Goal: Task Accomplishment & Management: Manage account settings

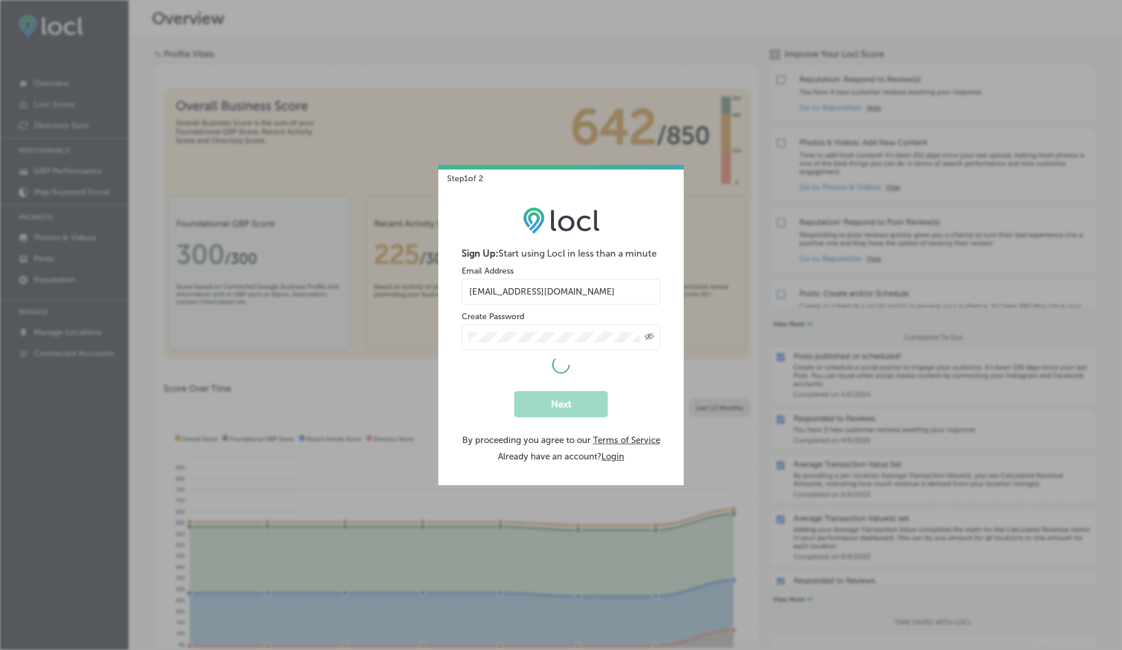
select select "US"
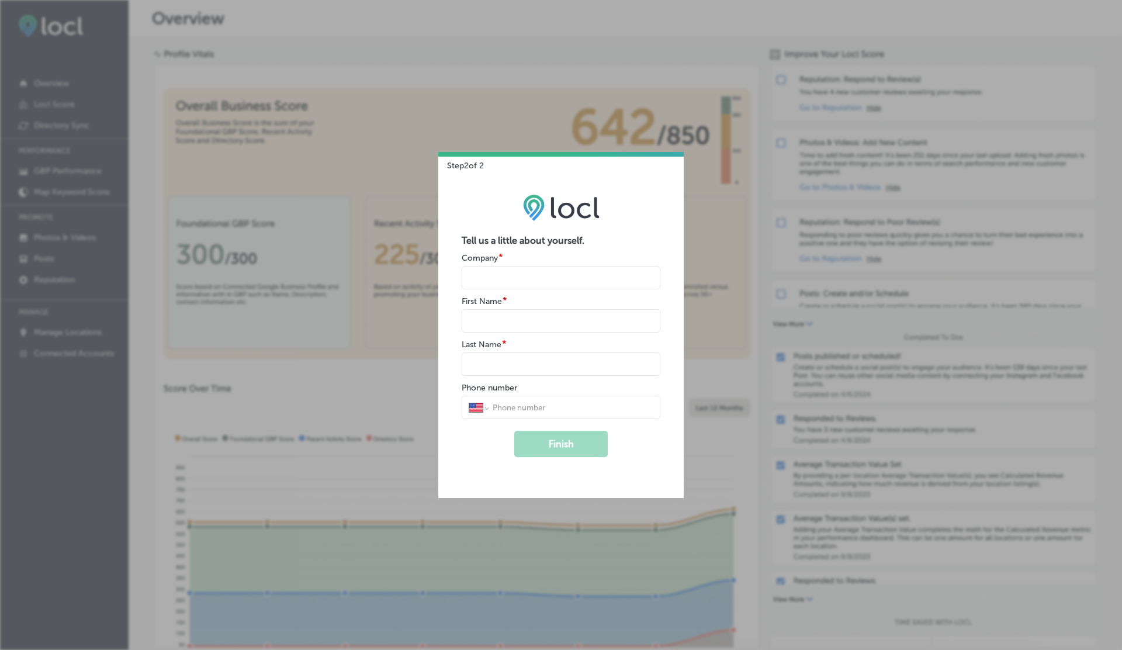
click at [506, 290] on form "Tell us a little about yourself. Company * First Name * Last Name * Phone numbe…" at bounding box center [561, 346] width 199 height 222
click at [490, 272] on input "name" at bounding box center [561, 277] width 199 height 23
type input "V"
type input "G"
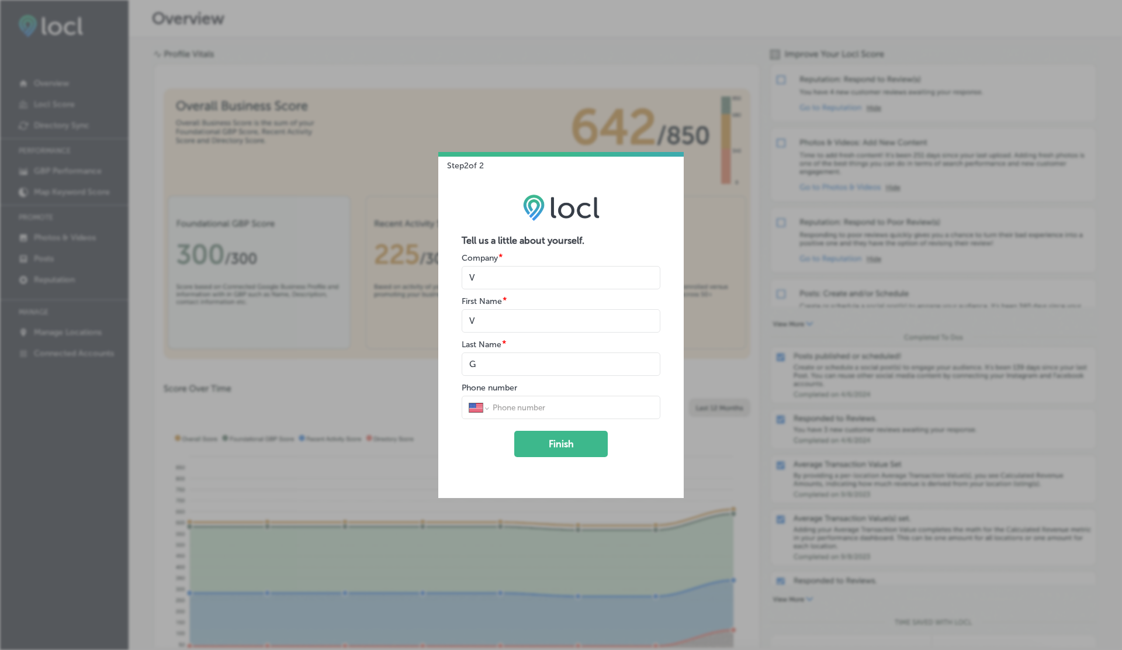
click at [514, 431] on button "Finish" at bounding box center [561, 444] width 94 height 26
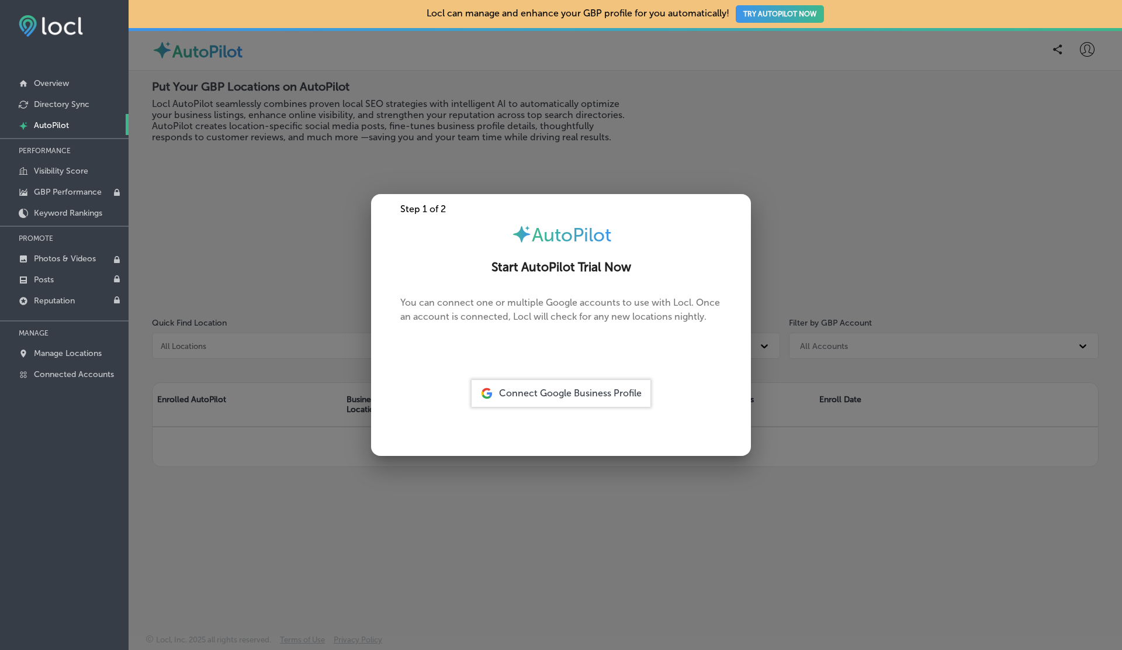
click at [551, 395] on span "Connect Google Business Profile" at bounding box center [570, 392] width 143 height 11
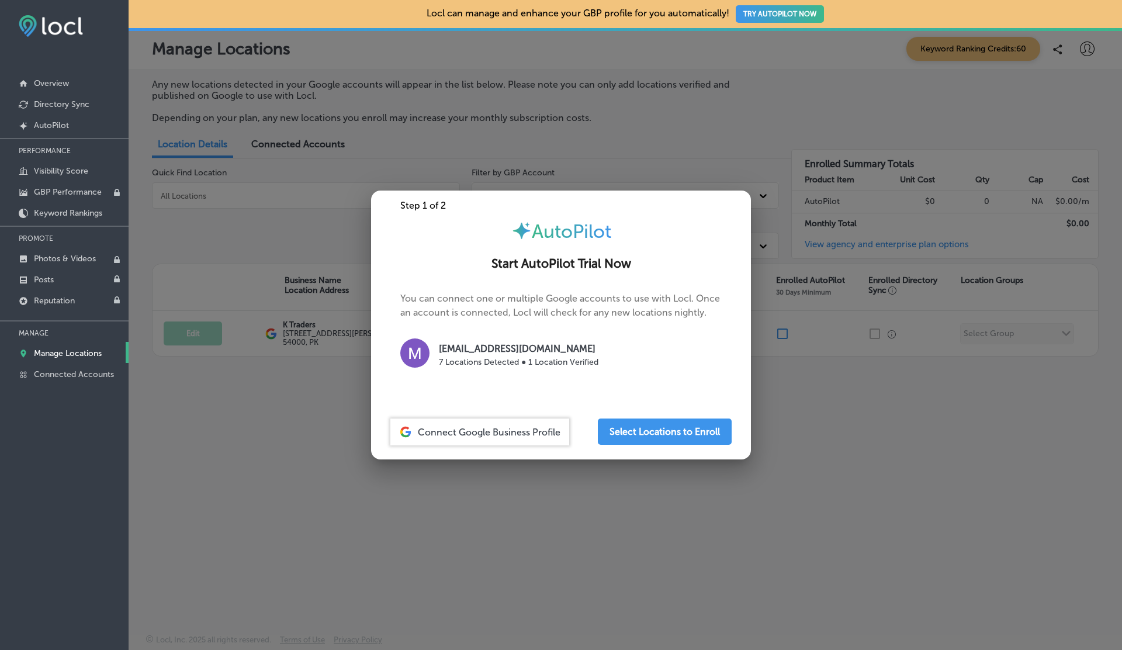
click at [715, 129] on div at bounding box center [561, 325] width 1122 height 650
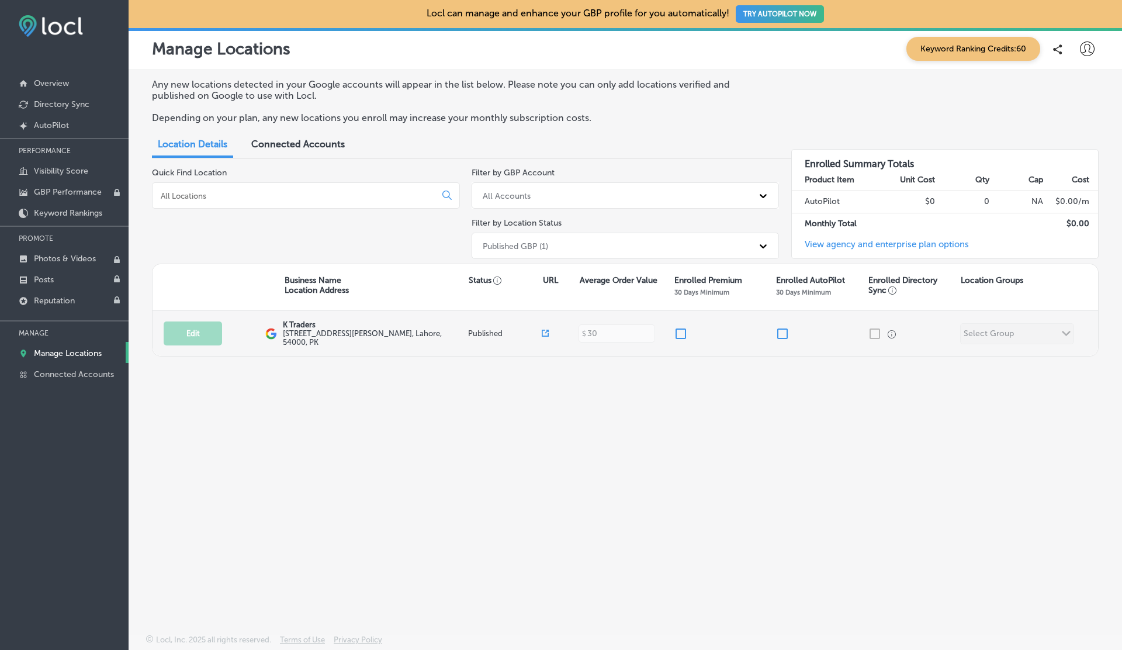
click at [680, 331] on input "checkbox" at bounding box center [681, 334] width 14 height 14
checkbox input "true"
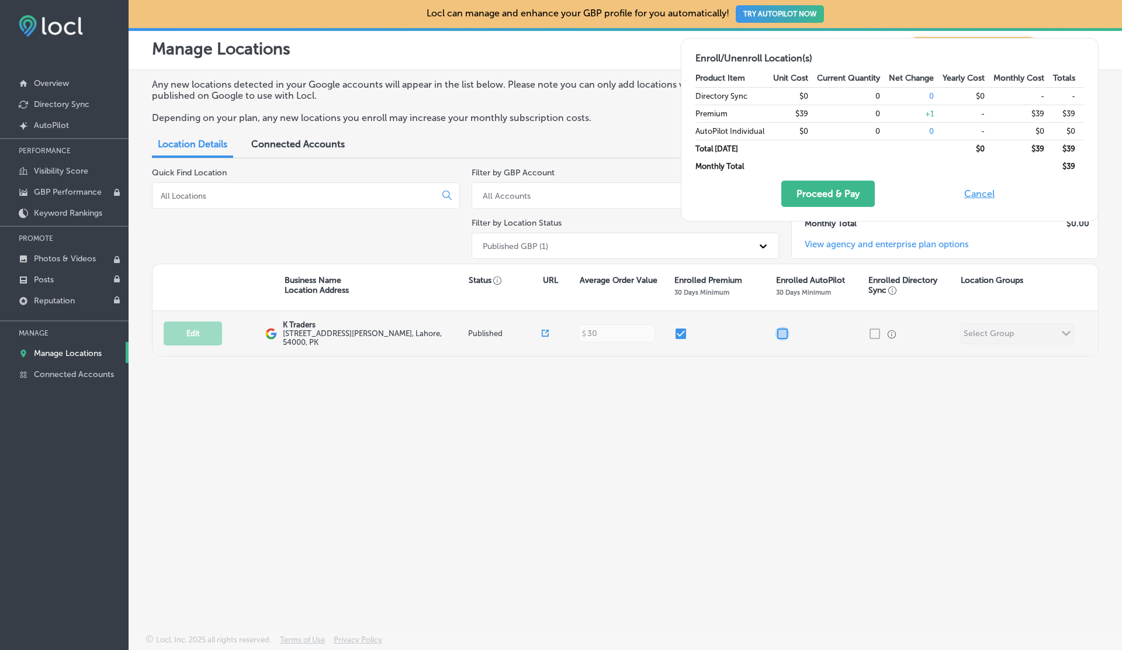
click at [781, 331] on input "checkbox" at bounding box center [783, 334] width 14 height 14
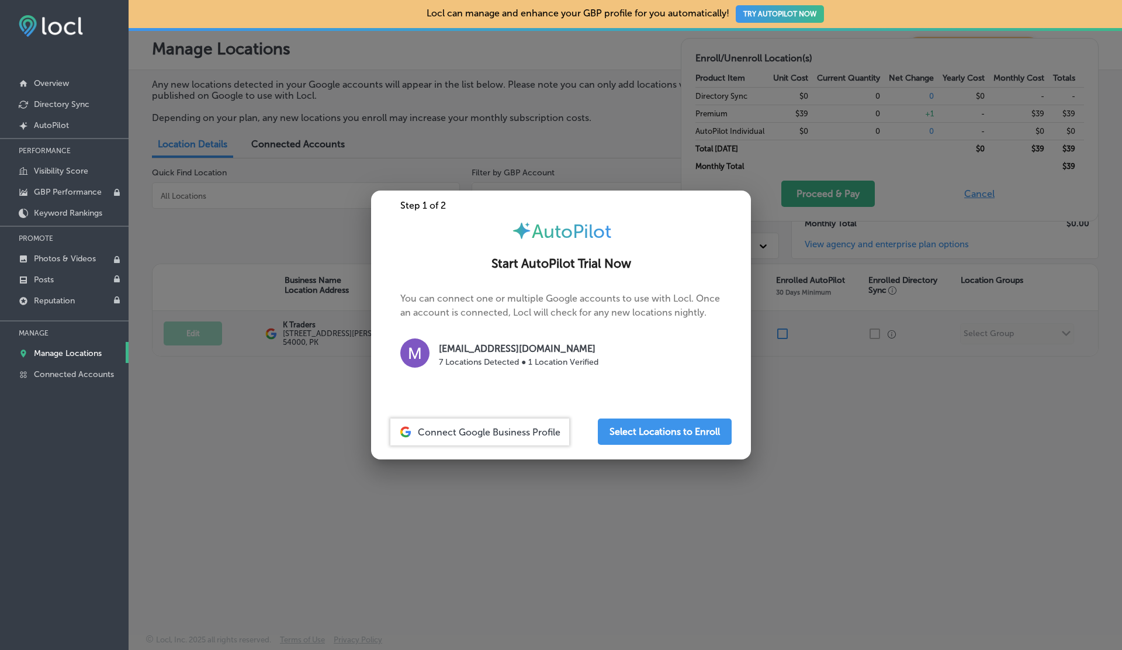
click at [781, 331] on div at bounding box center [561, 325] width 1122 height 650
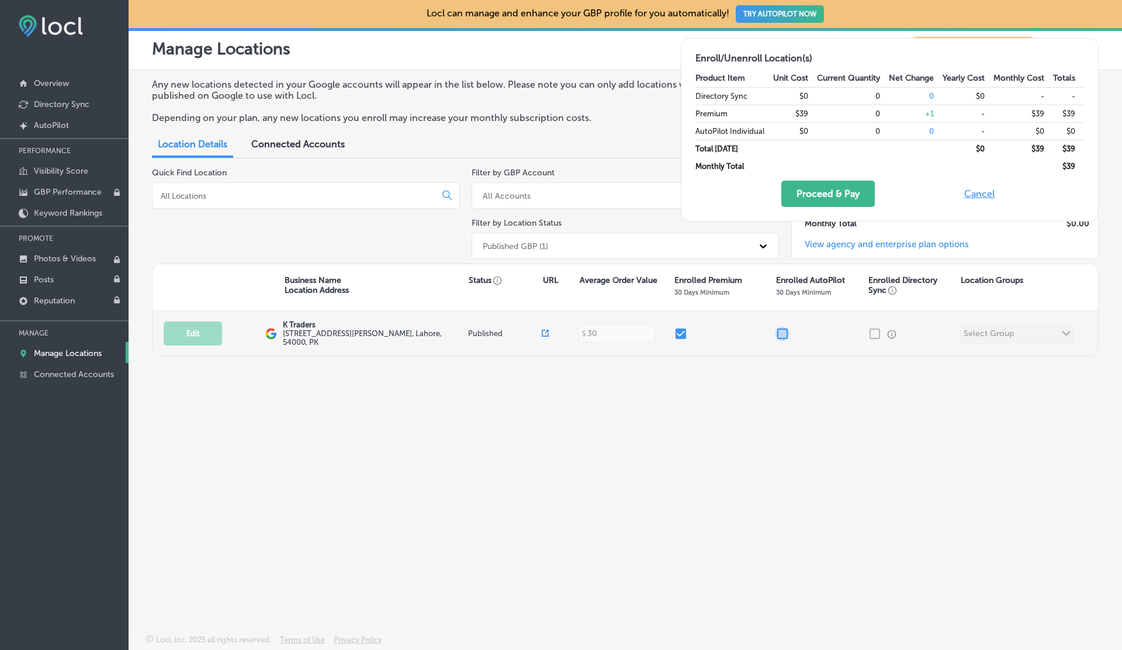
click at [781, 331] on input "checkbox" at bounding box center [783, 334] width 14 height 14
checkbox input "false"
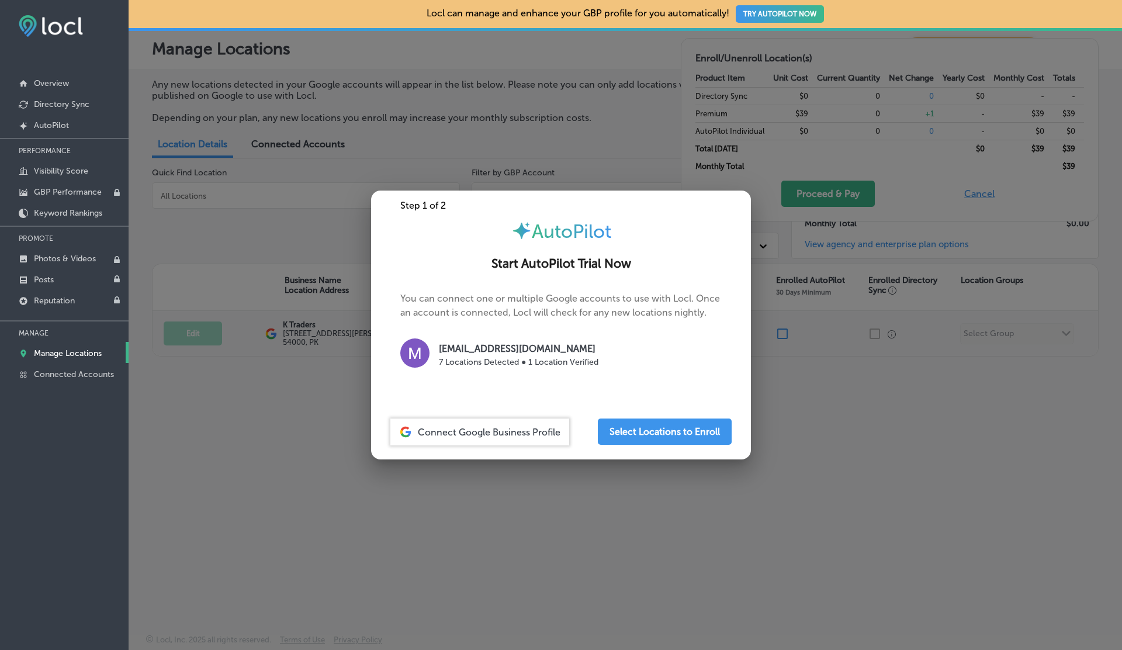
click at [781, 331] on div at bounding box center [561, 325] width 1122 height 650
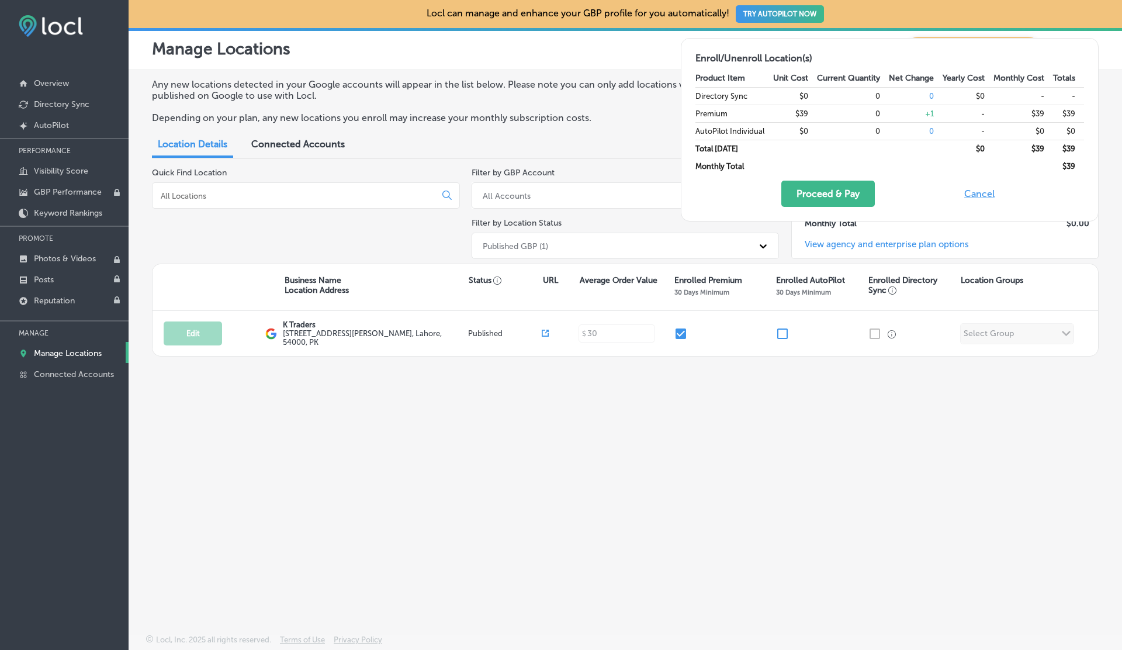
click at [976, 198] on button "Cancel" at bounding box center [979, 194] width 37 height 26
checkbox input "false"
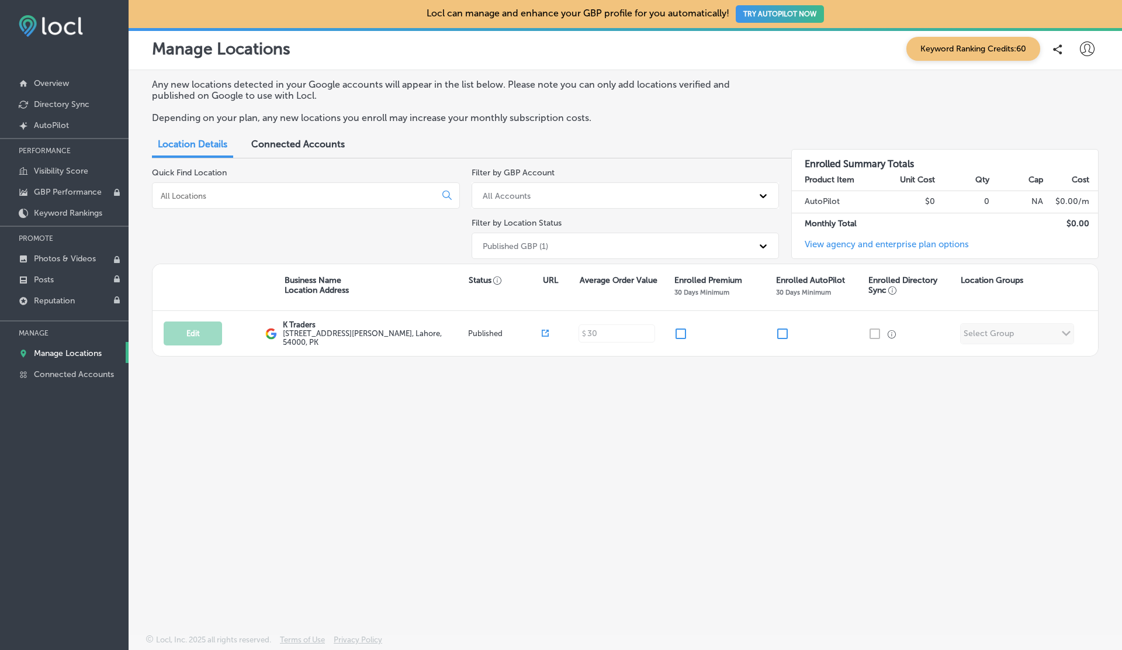
click at [1091, 56] on icon at bounding box center [1087, 48] width 15 height 15
click at [1046, 155] on p "Log Out" at bounding box center [1061, 151] width 35 height 14
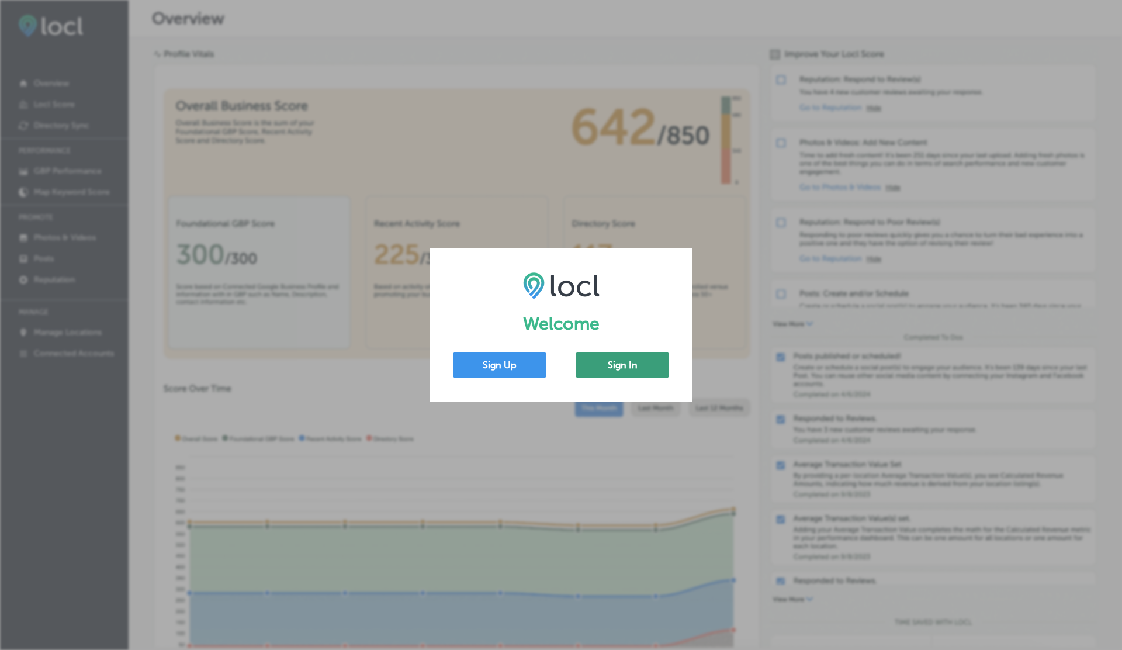
click at [639, 365] on button "Sign In" at bounding box center [623, 365] width 94 height 26
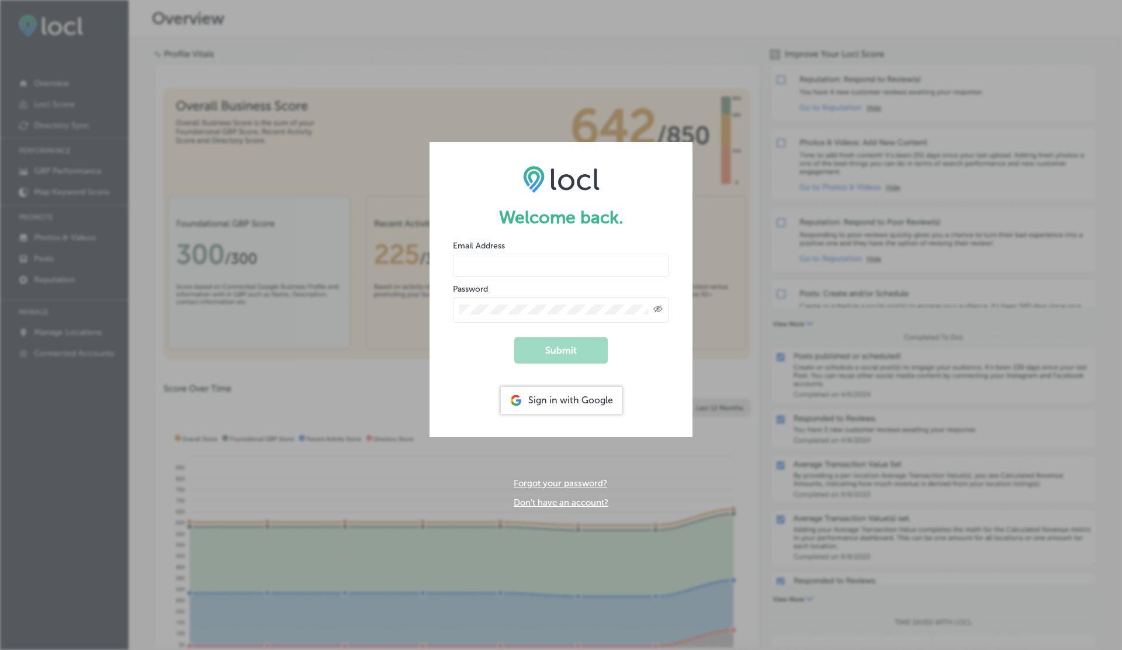
click at [527, 262] on input "email" at bounding box center [561, 265] width 216 height 23
type input "[EMAIL_ADDRESS][DOMAIN_NAME]"
click at [514, 337] on button "Submit" at bounding box center [561, 350] width 94 height 26
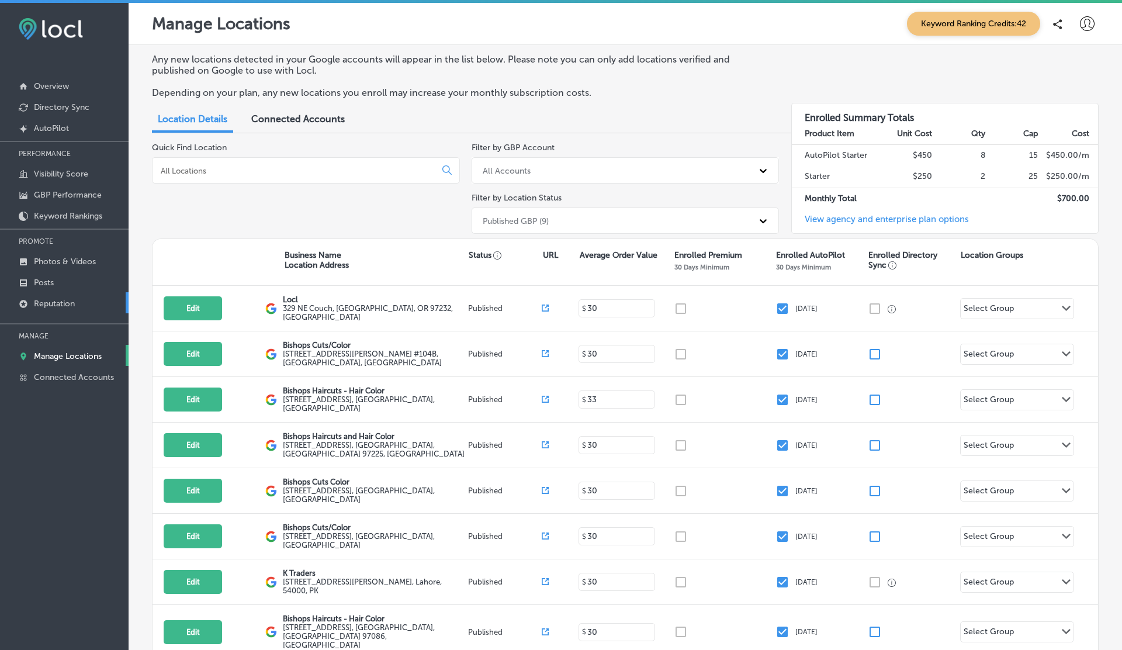
click at [72, 300] on p "Reputation" at bounding box center [54, 304] width 41 height 10
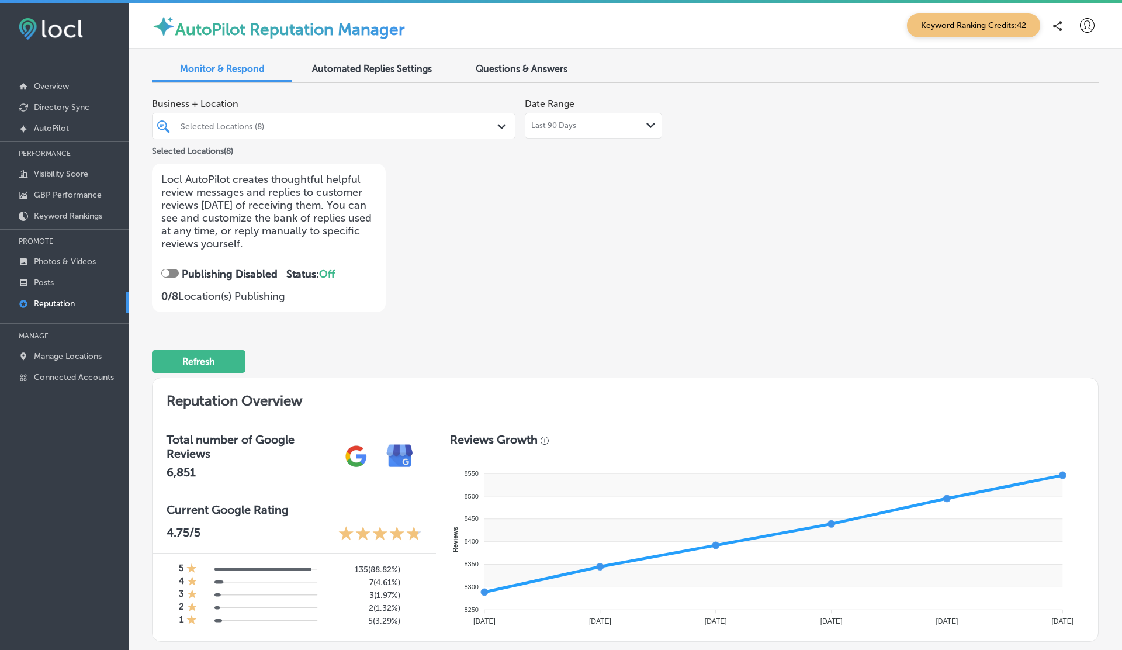
click at [302, 126] on div "Selected Locations (8)" at bounding box center [340, 126] width 318 height 10
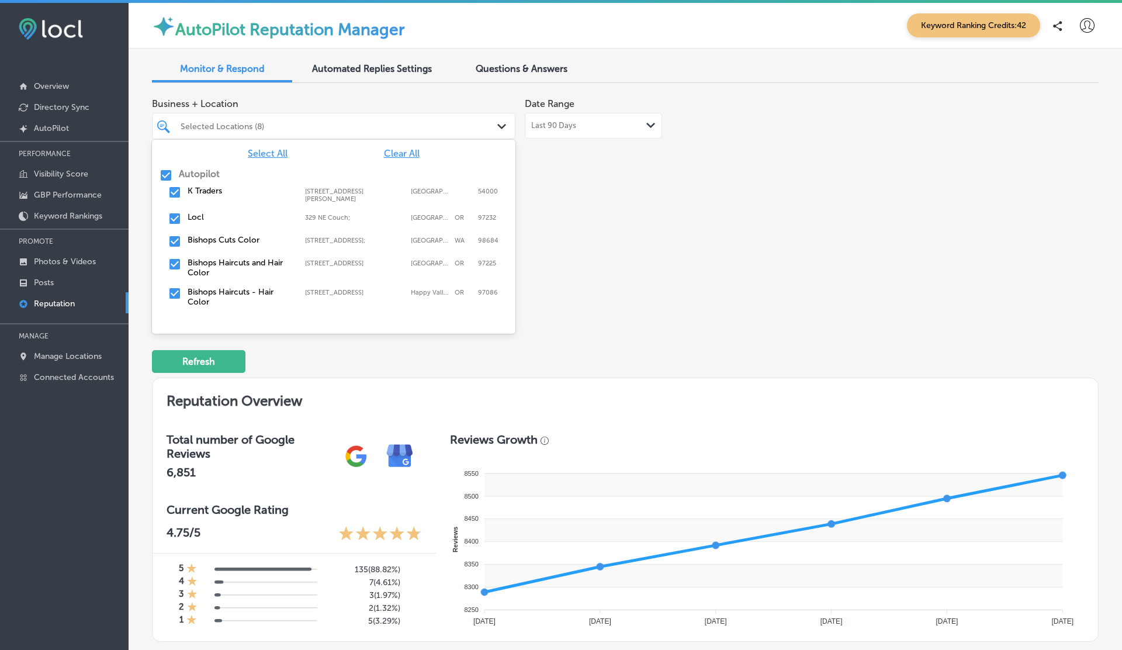
click at [404, 152] on span "Clear All" at bounding box center [402, 153] width 36 height 11
click at [241, 289] on label "Bishops Haircuts - Hair Color" at bounding box center [241, 297] width 106 height 20
click at [655, 262] on div "Business + Location option [STREET_ADDRESS]. option [STREET_ADDRESS]. 11 result…" at bounding box center [436, 202] width 568 height 220
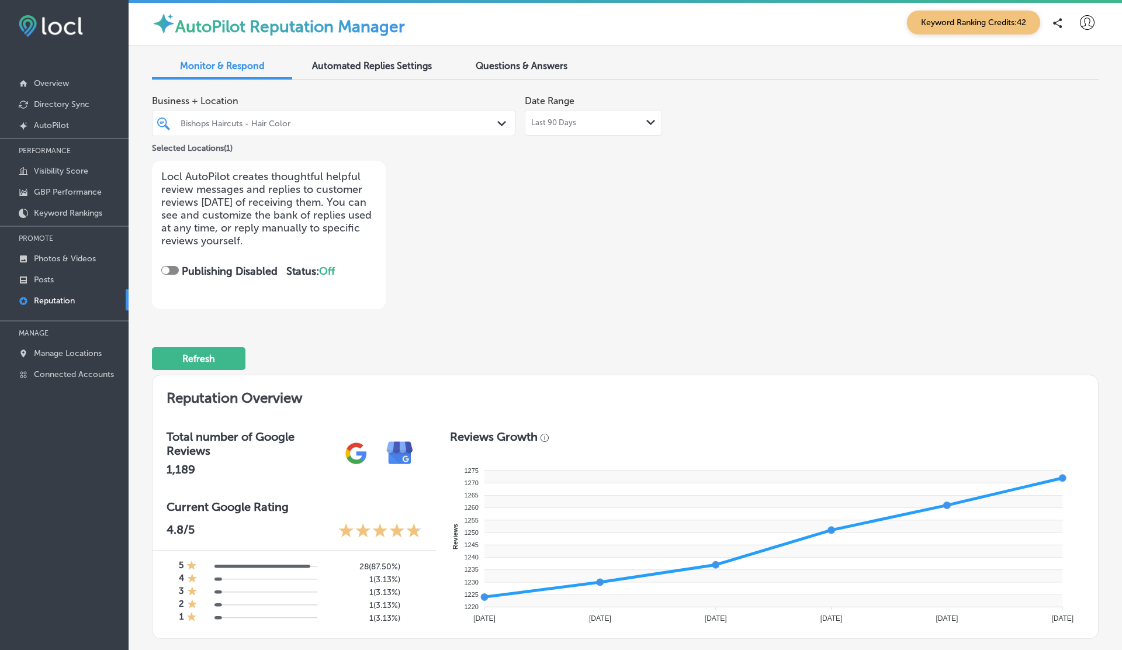
click at [566, 125] on span "Last 90 Days" at bounding box center [553, 122] width 45 height 9
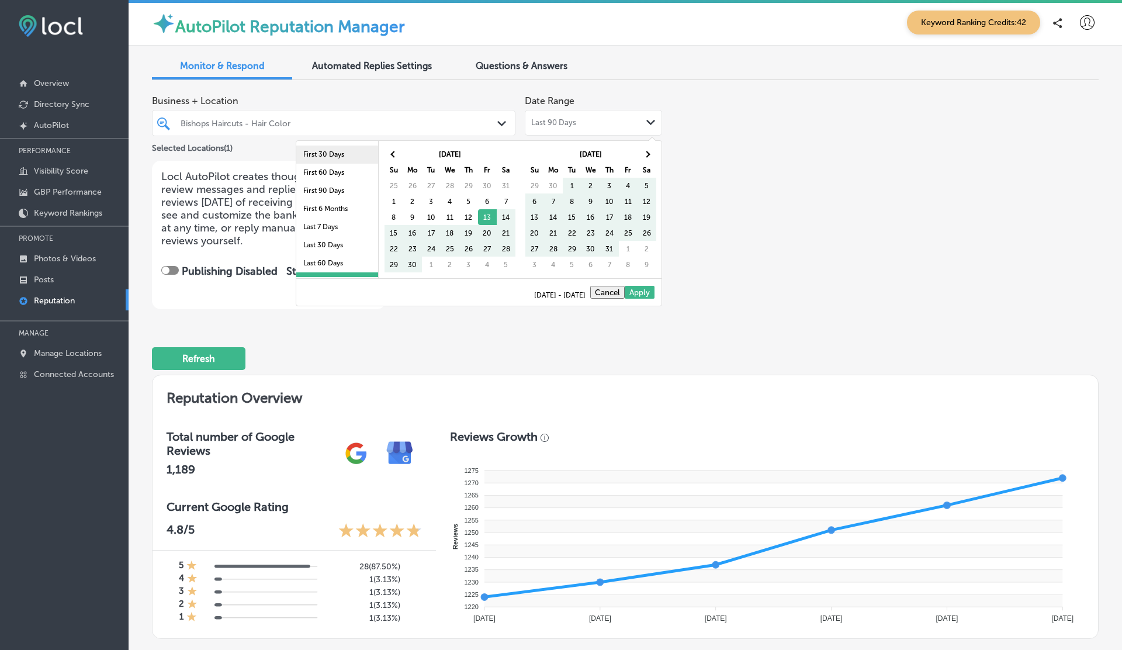
click at [339, 159] on li "First 30 Days" at bounding box center [337, 155] width 82 height 18
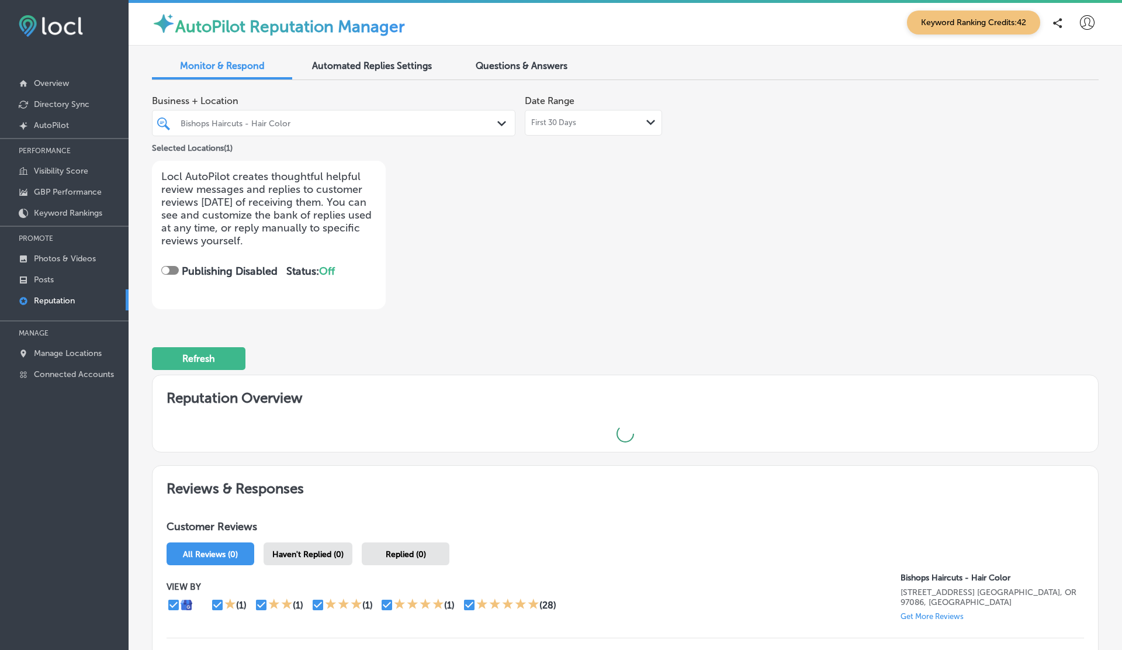
click at [580, 120] on div "First 30 Days Path Created with Sketch." at bounding box center [593, 122] width 124 height 9
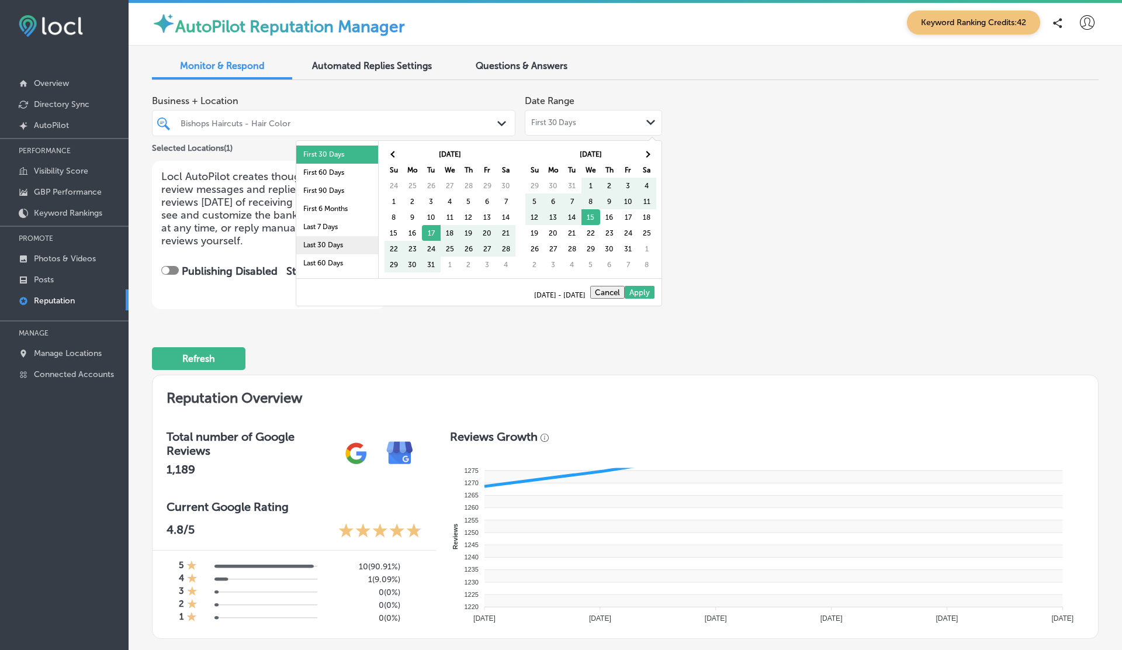
click at [343, 238] on li "Last 30 Days" at bounding box center [337, 245] width 82 height 18
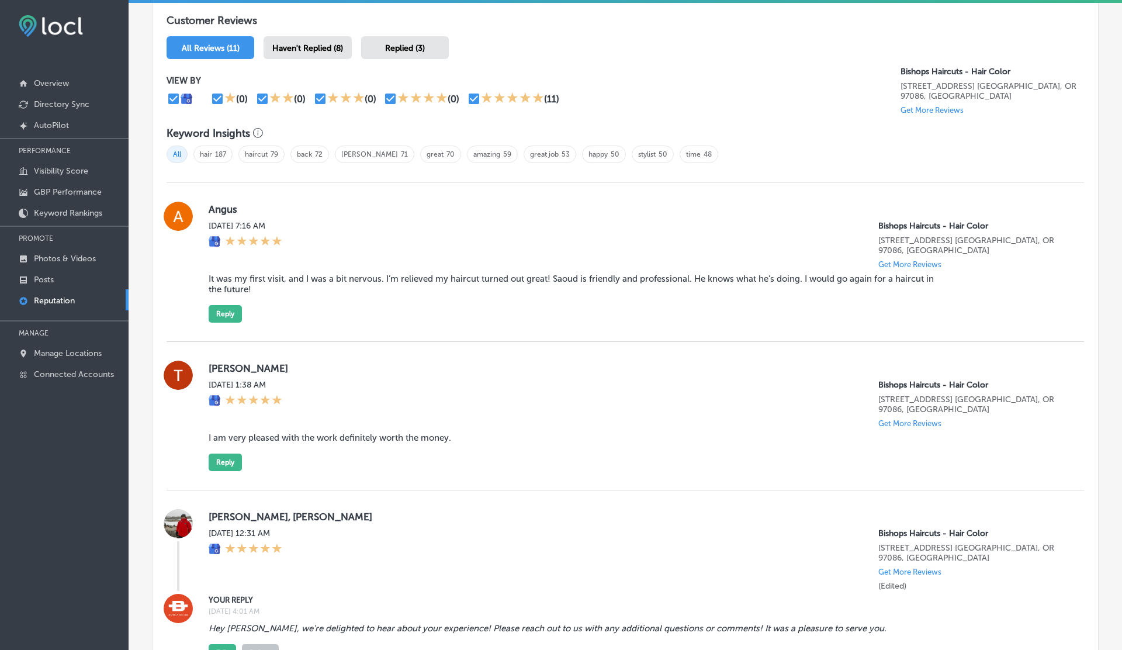
scroll to position [686, 0]
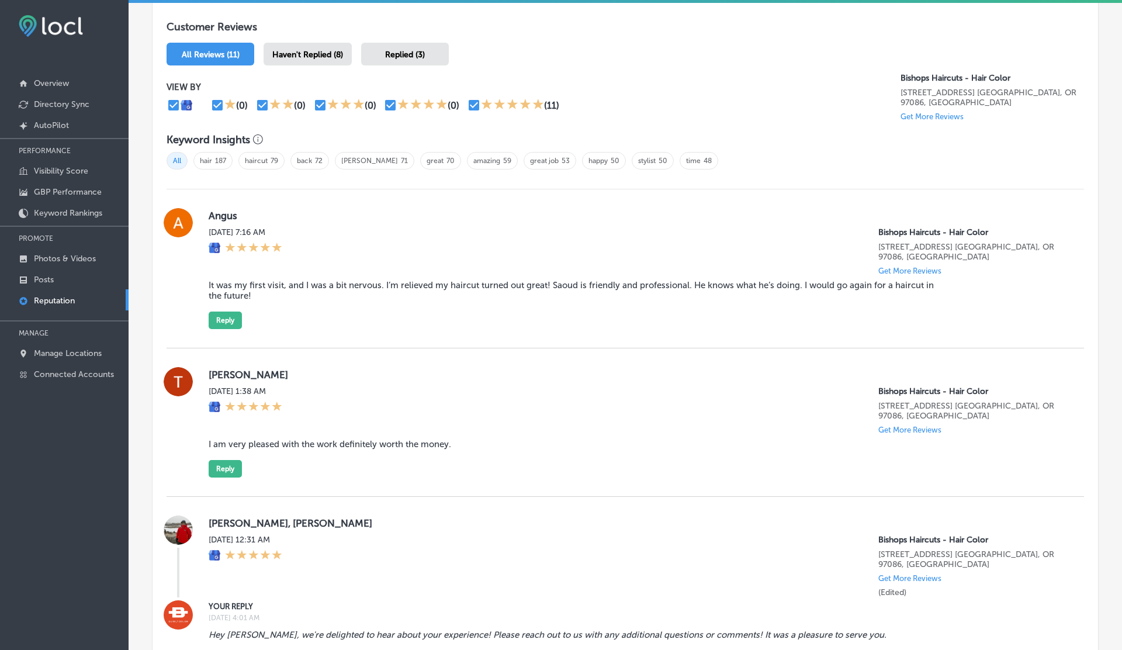
click at [319, 55] on span "Haven't Replied (8)" at bounding box center [307, 55] width 71 height 10
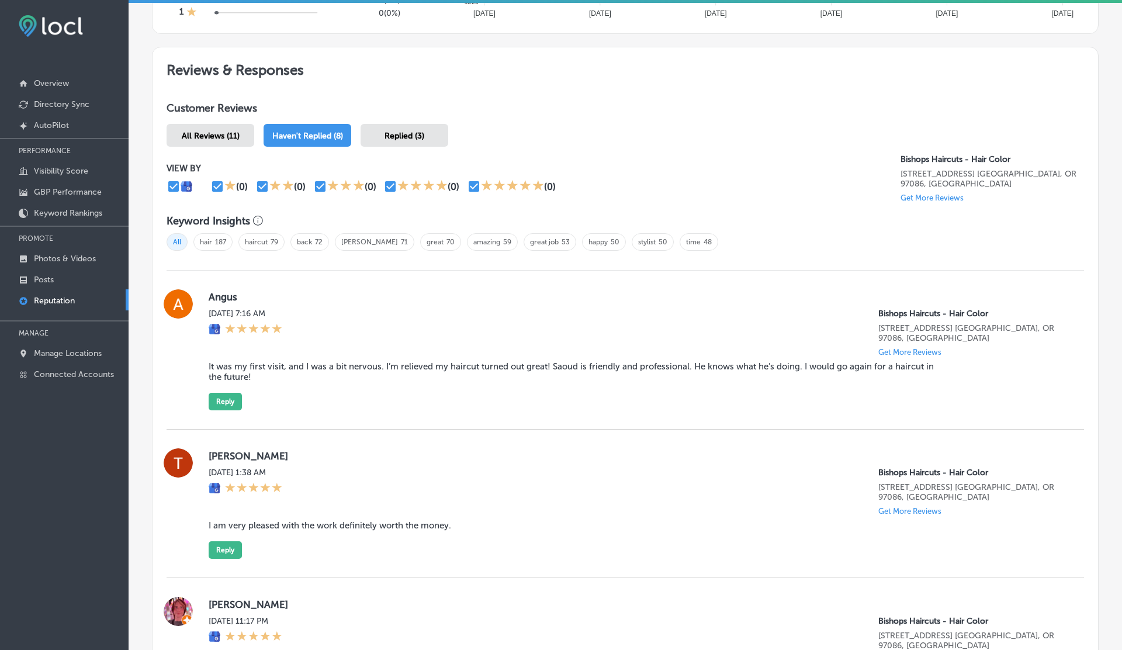
click at [233, 131] on span "All Reviews (11)" at bounding box center [211, 136] width 58 height 10
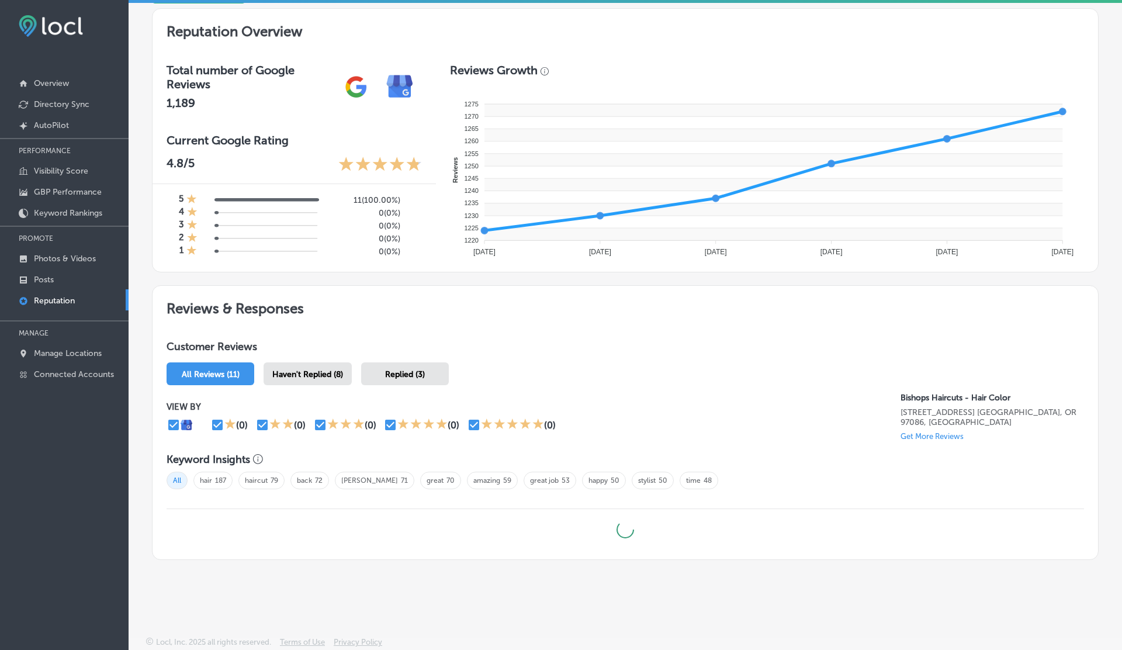
scroll to position [605, 0]
